Goal: Transaction & Acquisition: Purchase product/service

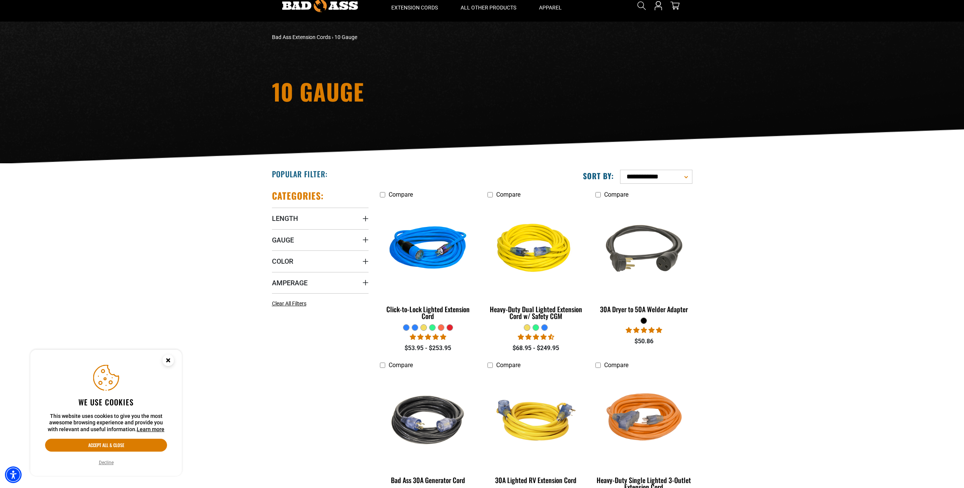
scroll to position [38, 0]
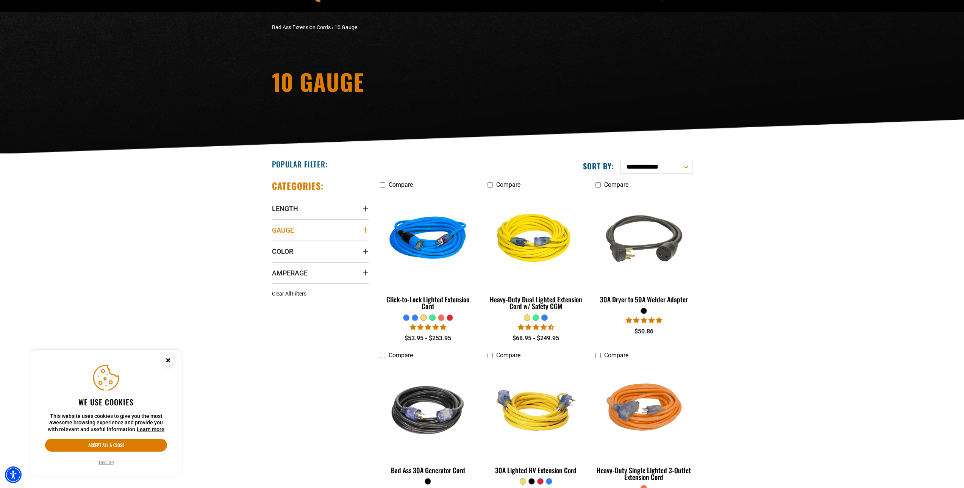
click at [345, 227] on summary "Gauge" at bounding box center [320, 229] width 97 height 21
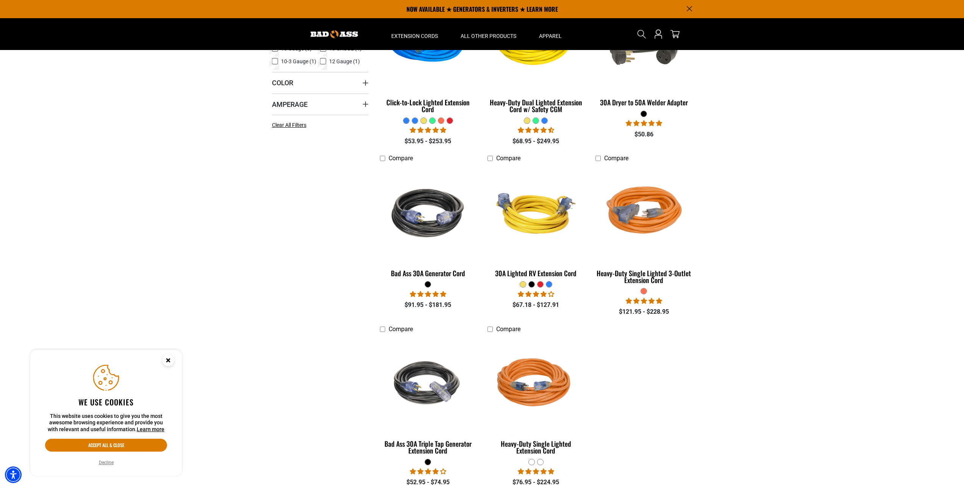
scroll to position [191, 0]
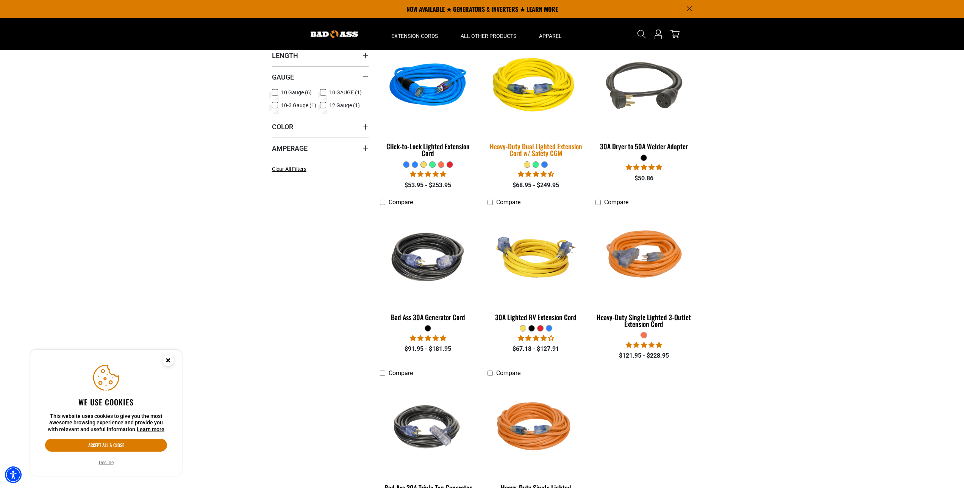
click at [535, 146] on div "Heavy-Duty Dual Lighted Extension Cord w/ Safety CGM" at bounding box center [535, 150] width 97 height 14
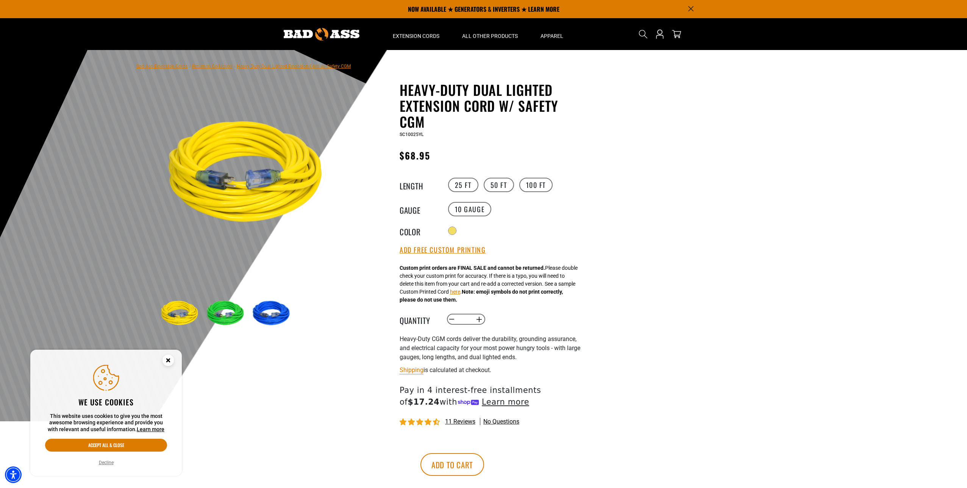
click at [217, 310] on img at bounding box center [226, 314] width 44 height 44
